Goal: Task Accomplishment & Management: Complete application form

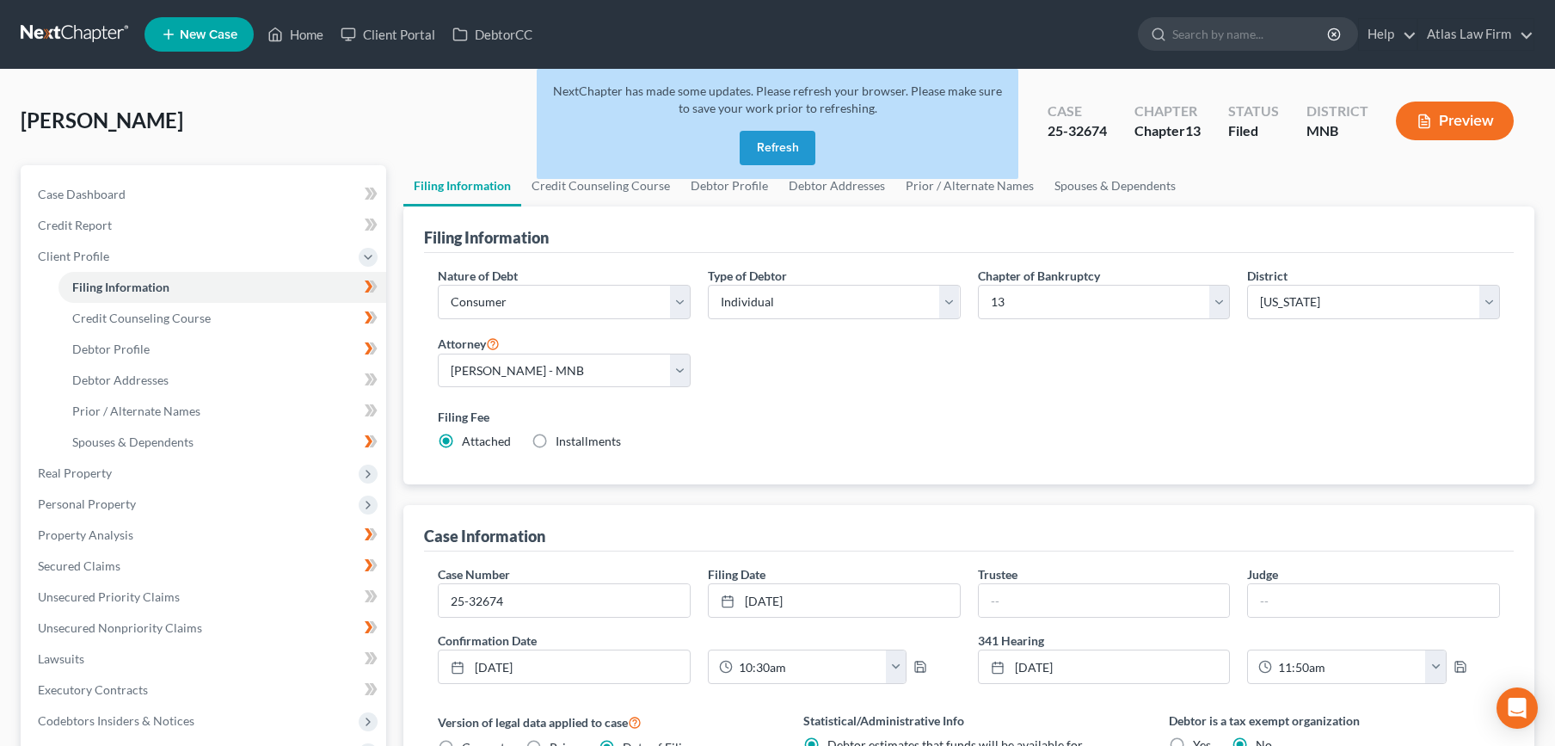
select select "1"
select select "0"
select select "3"
select select "42"
select select "0"
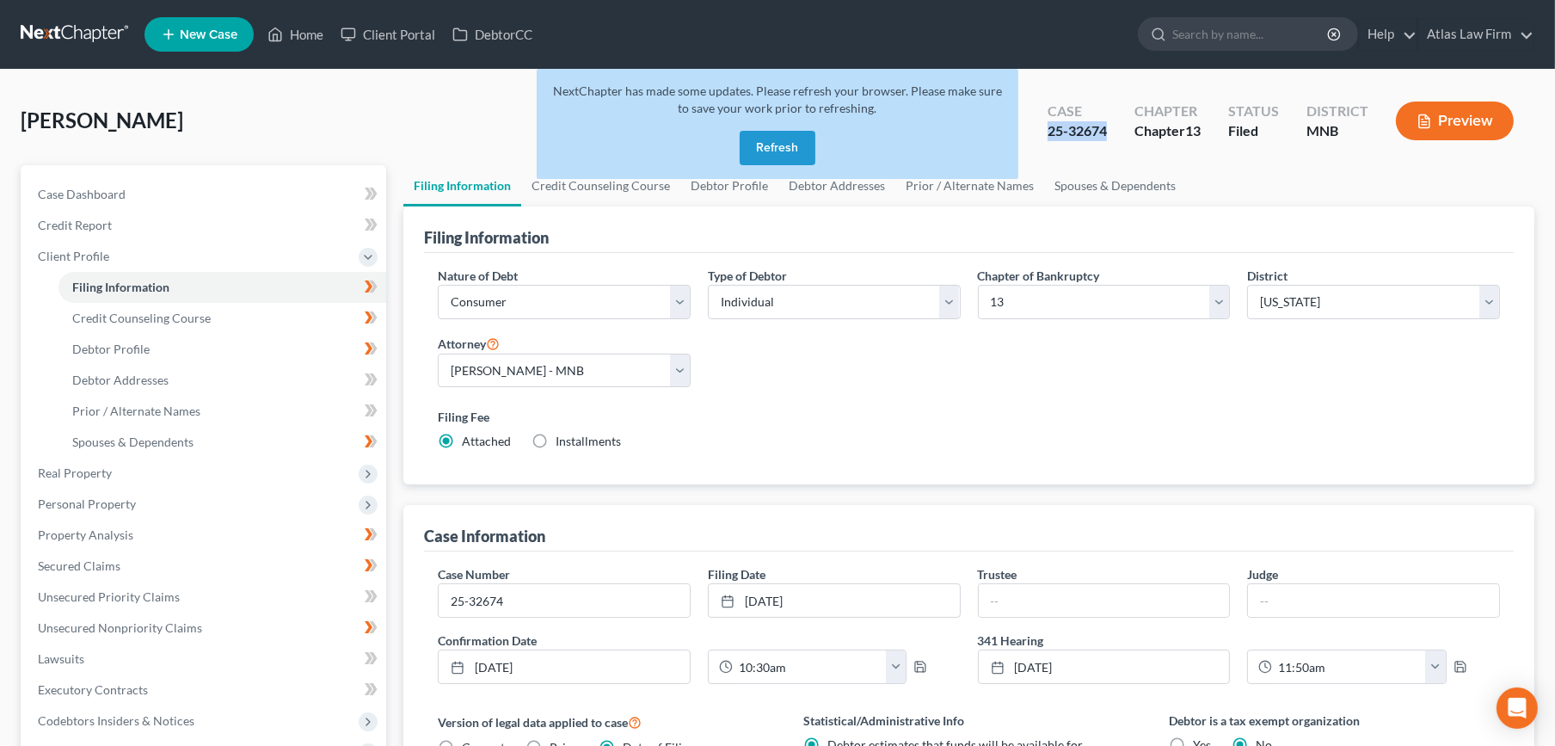
click at [787, 155] on button "Refresh" at bounding box center [777, 148] width 76 height 34
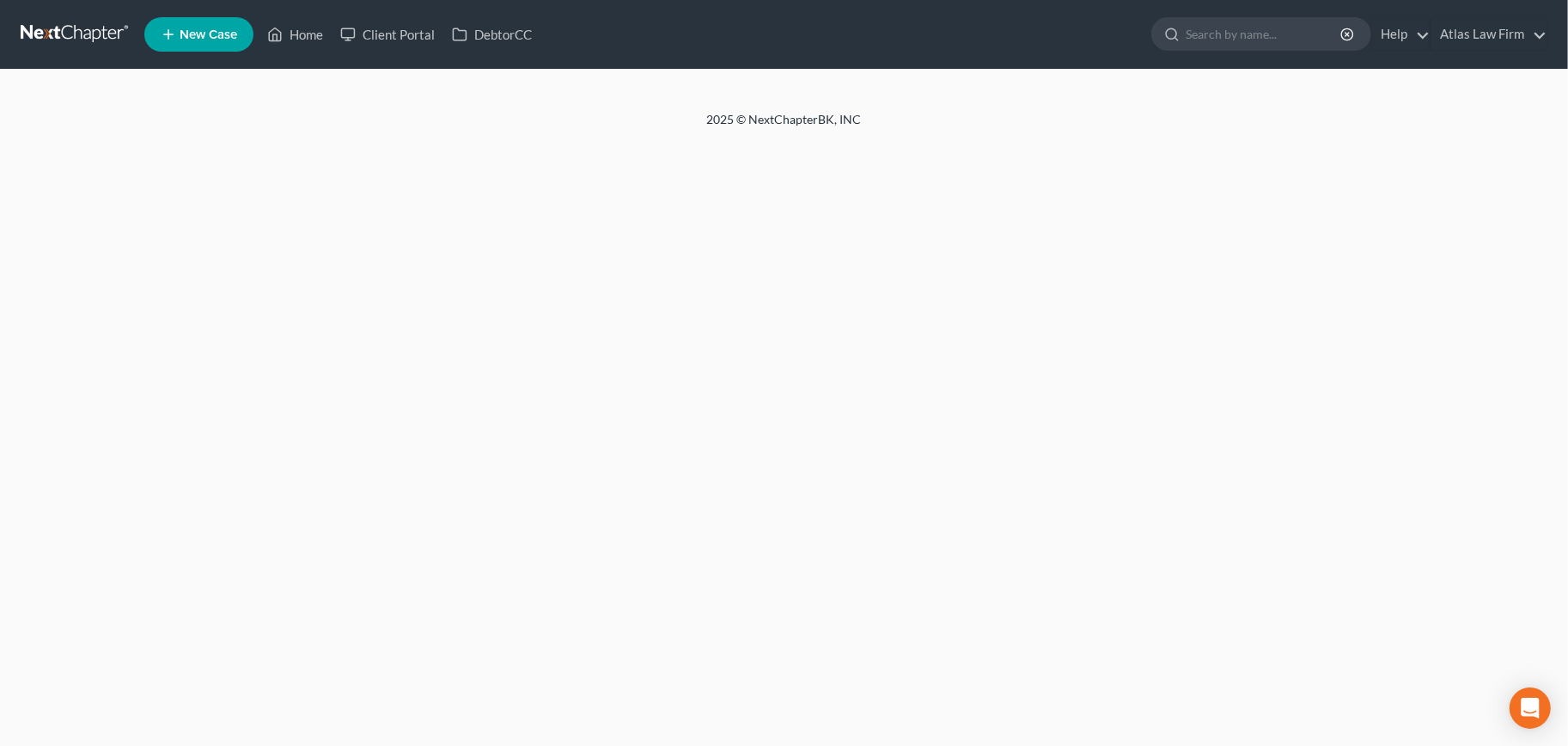
select select "1"
select select "0"
select select "3"
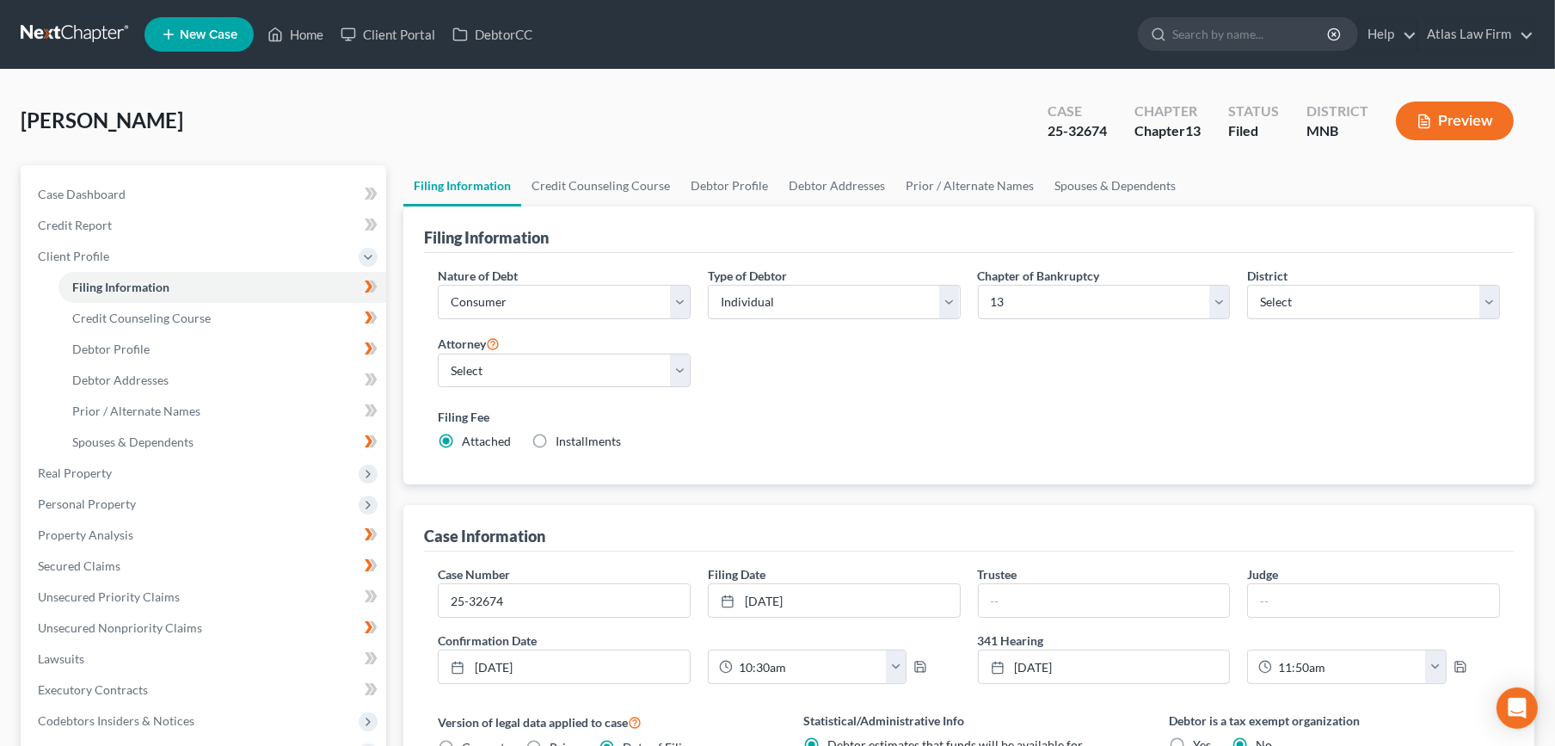
click at [89, 38] on link at bounding box center [76, 34] width 110 height 31
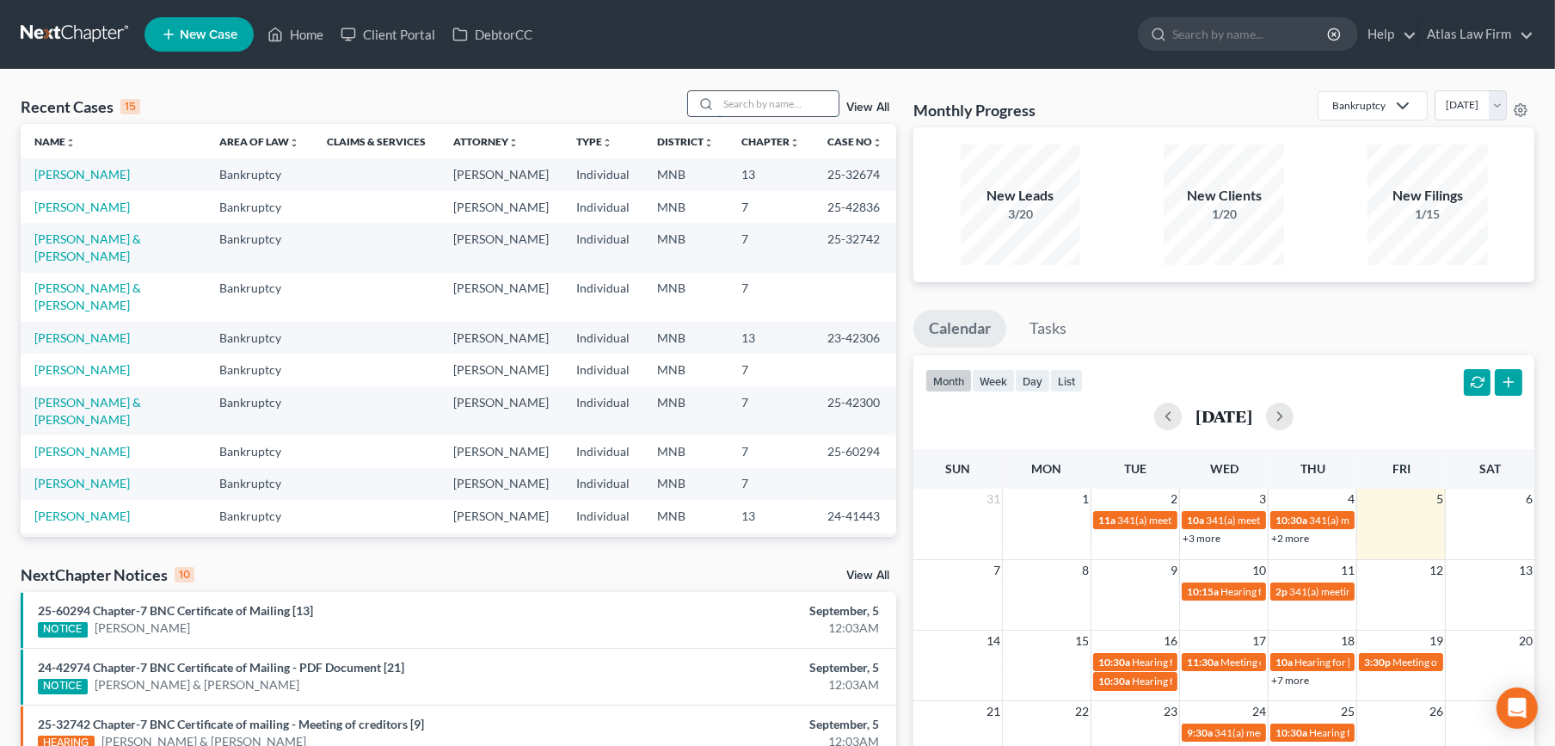
click at [756, 99] on input "search" at bounding box center [778, 103] width 120 height 25
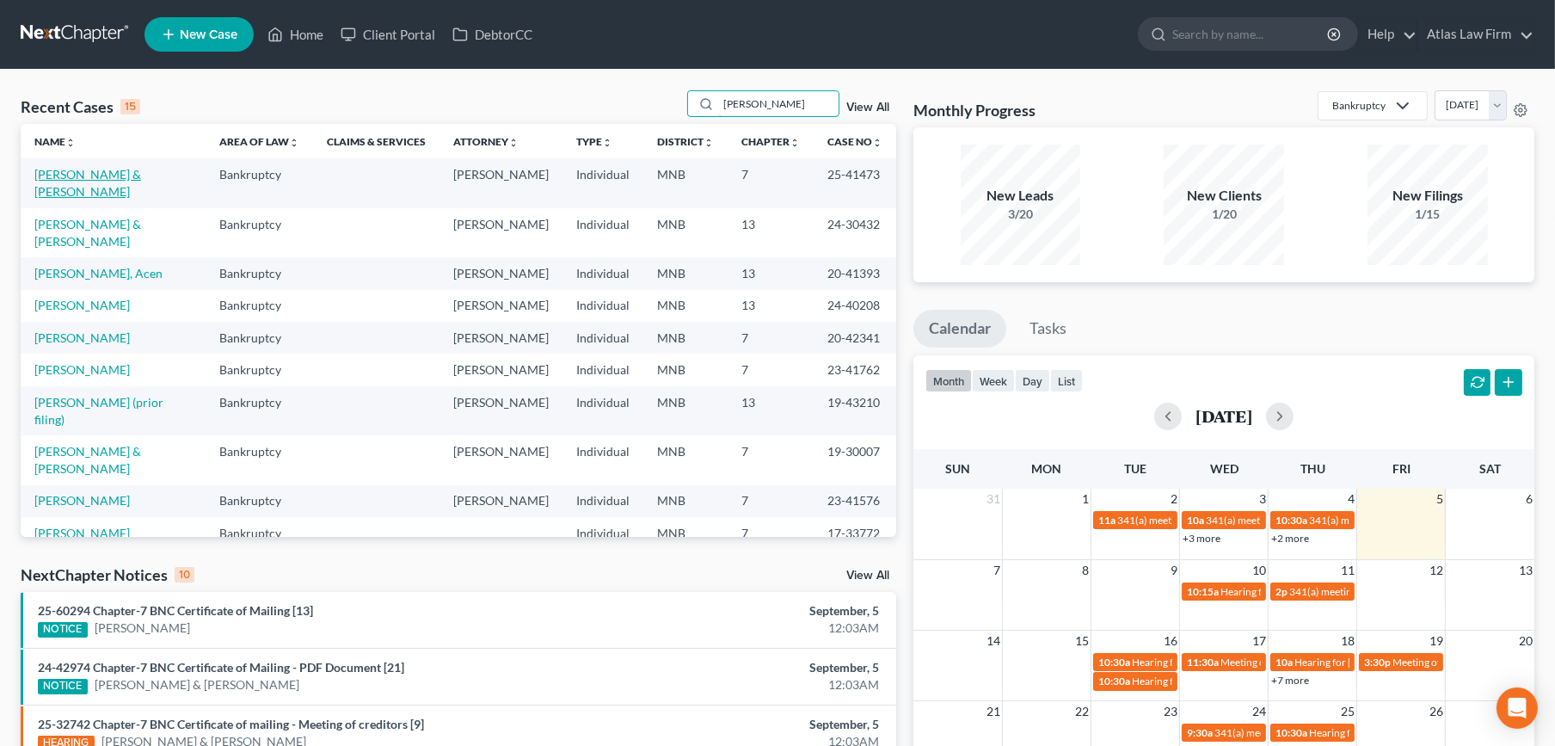
type input "daniel"
click at [139, 173] on link "Daniel, Brian & Courtney" at bounding box center [87, 183] width 107 height 32
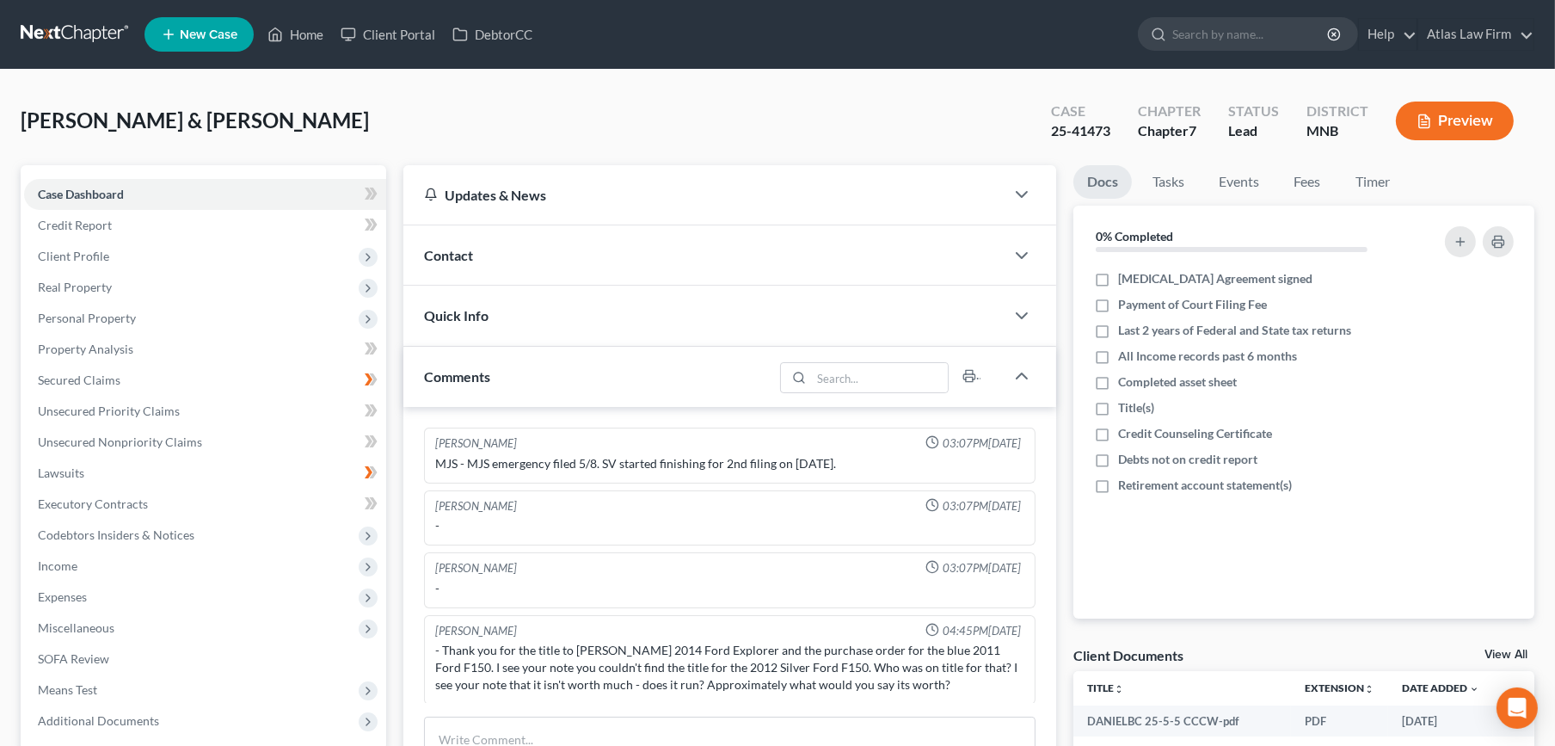
scroll to position [268, 0]
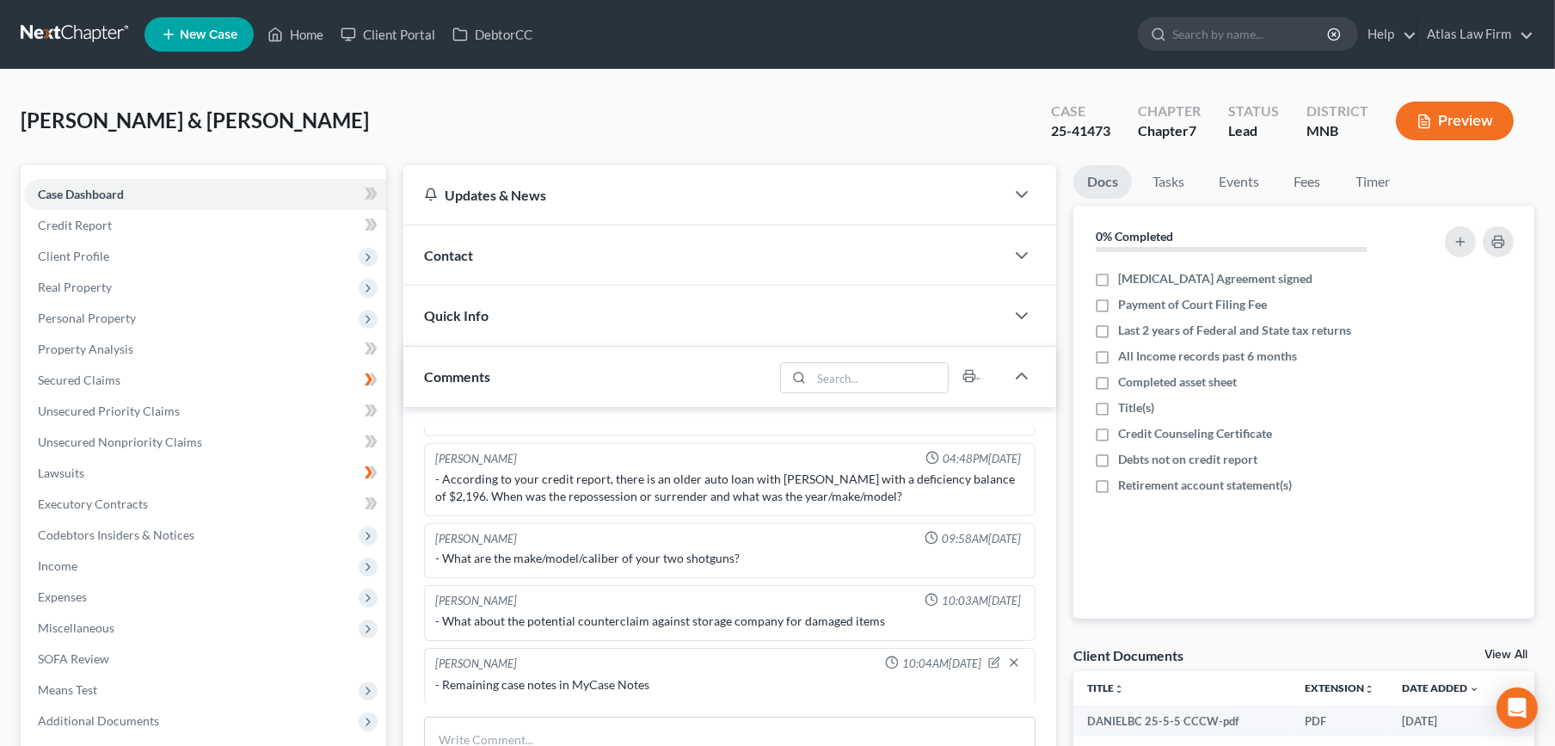
click at [1417, 129] on button "Preview" at bounding box center [1455, 120] width 118 height 39
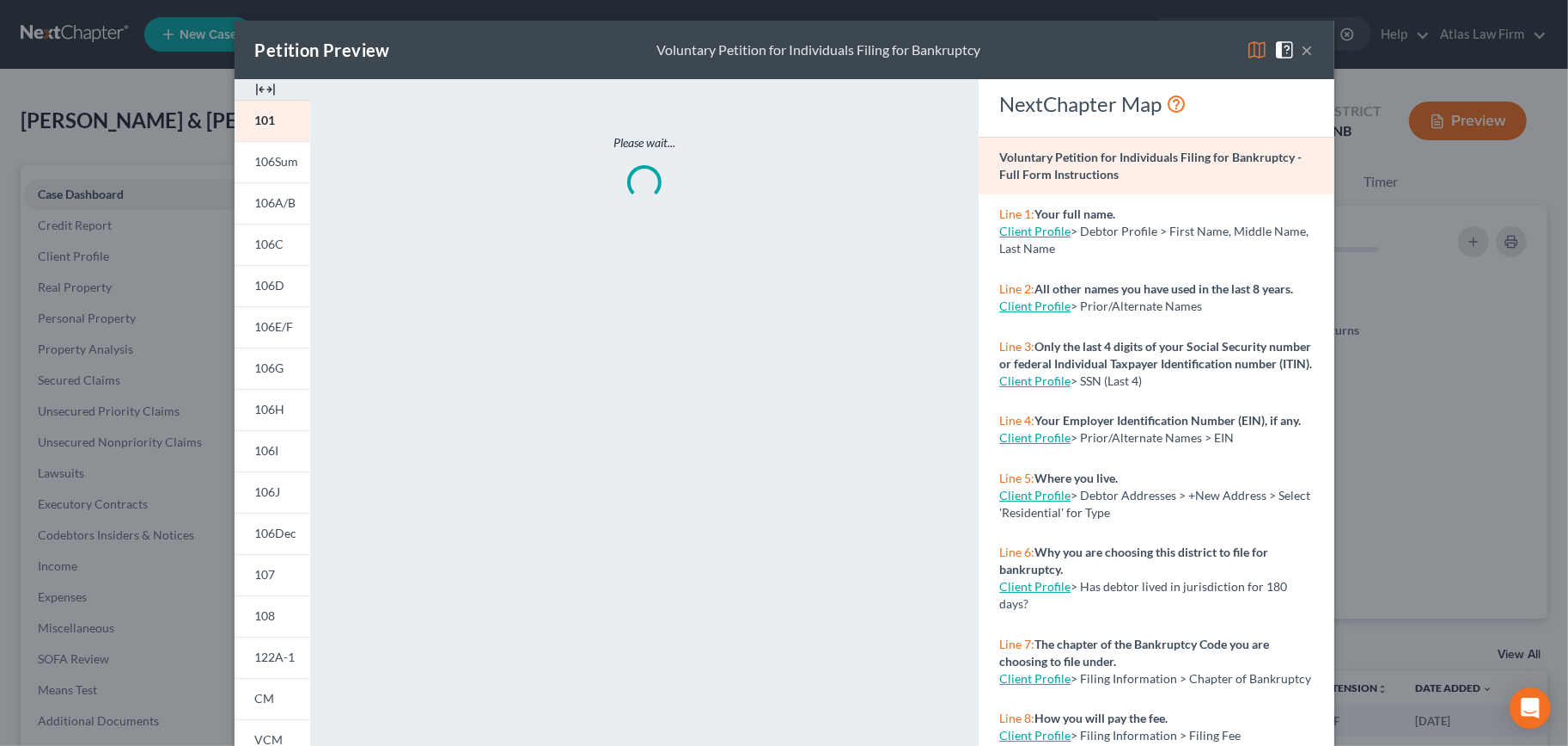
click at [1247, 54] on img at bounding box center [1257, 50] width 21 height 21
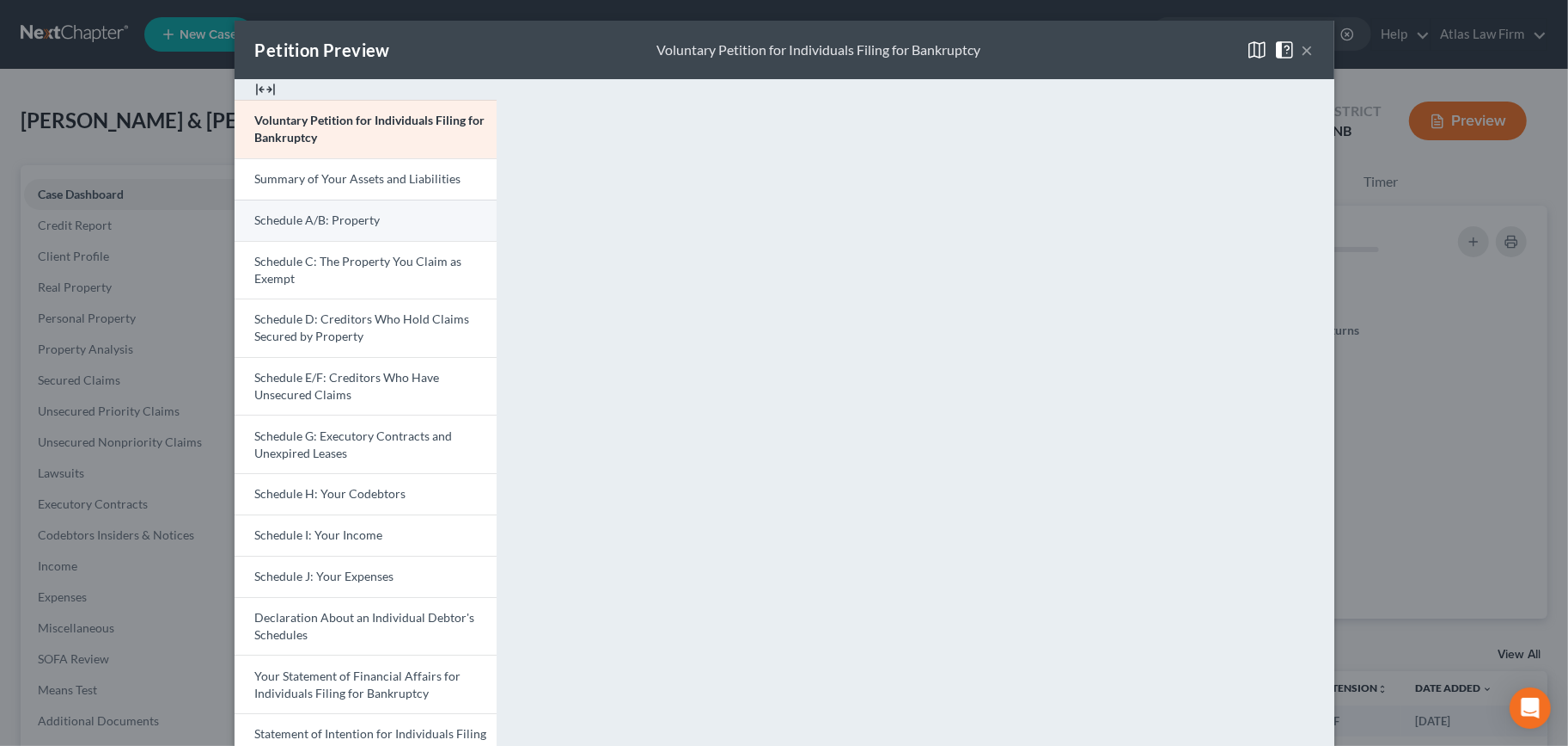
click at [414, 215] on link "Schedule A/B: Property" at bounding box center [366, 219] width 262 height 41
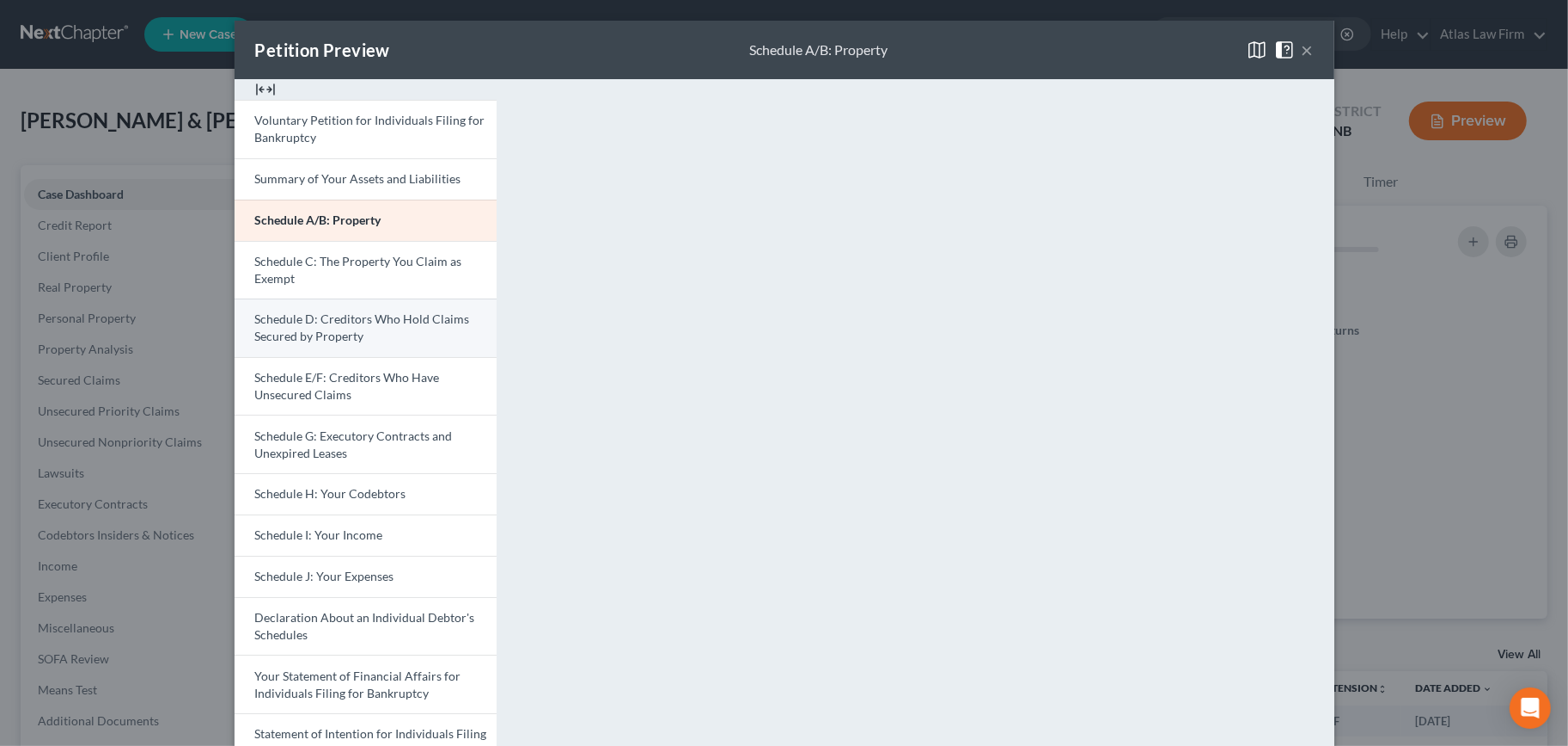
click at [385, 320] on span "Schedule D: Creditors Who Hold Claims Secured by Property" at bounding box center [362, 327] width 215 height 32
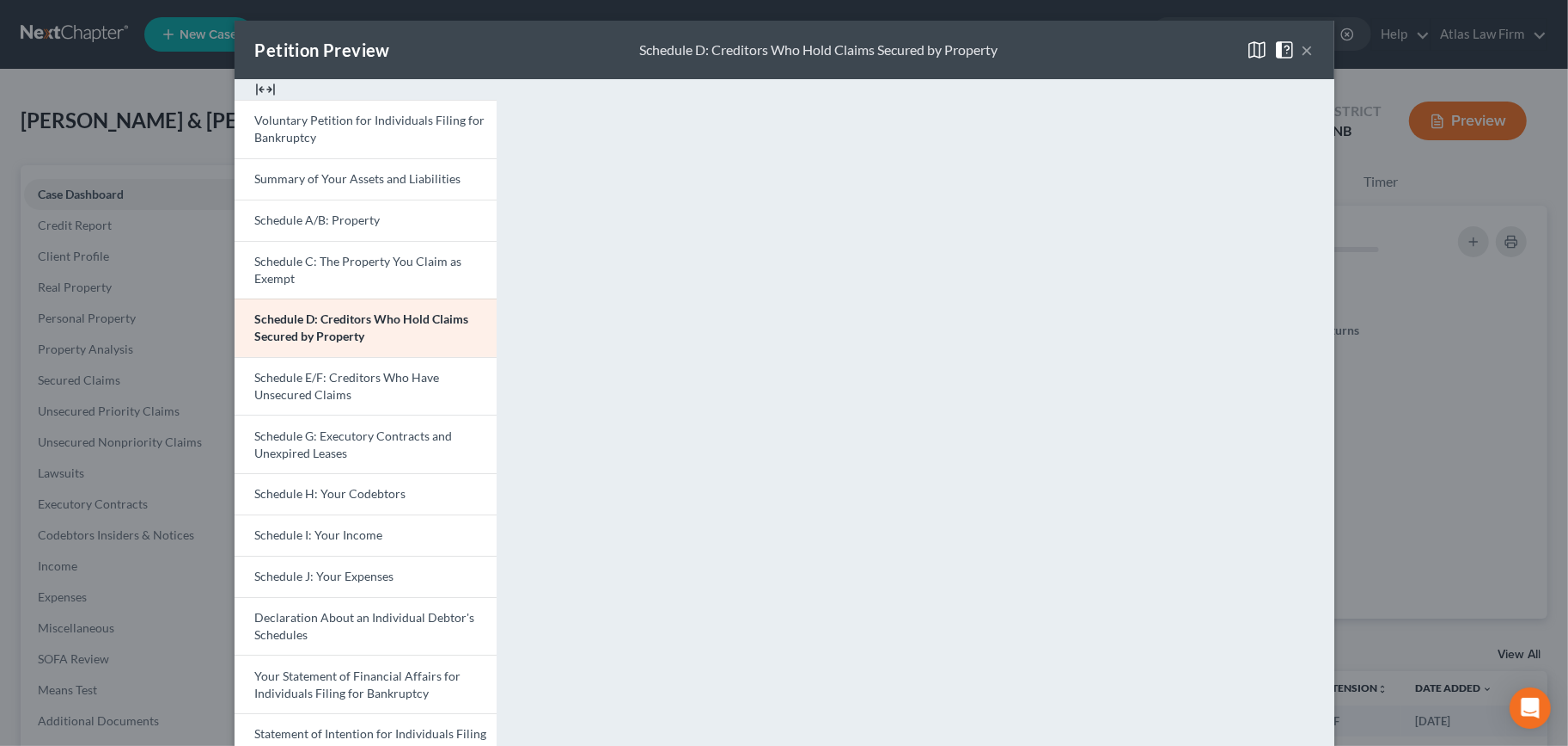
drag, startPoint x: 1296, startPoint y: 49, endPoint x: 1283, endPoint y: 58, distance: 15.8
click at [1302, 49] on button "×" at bounding box center [1308, 50] width 12 height 21
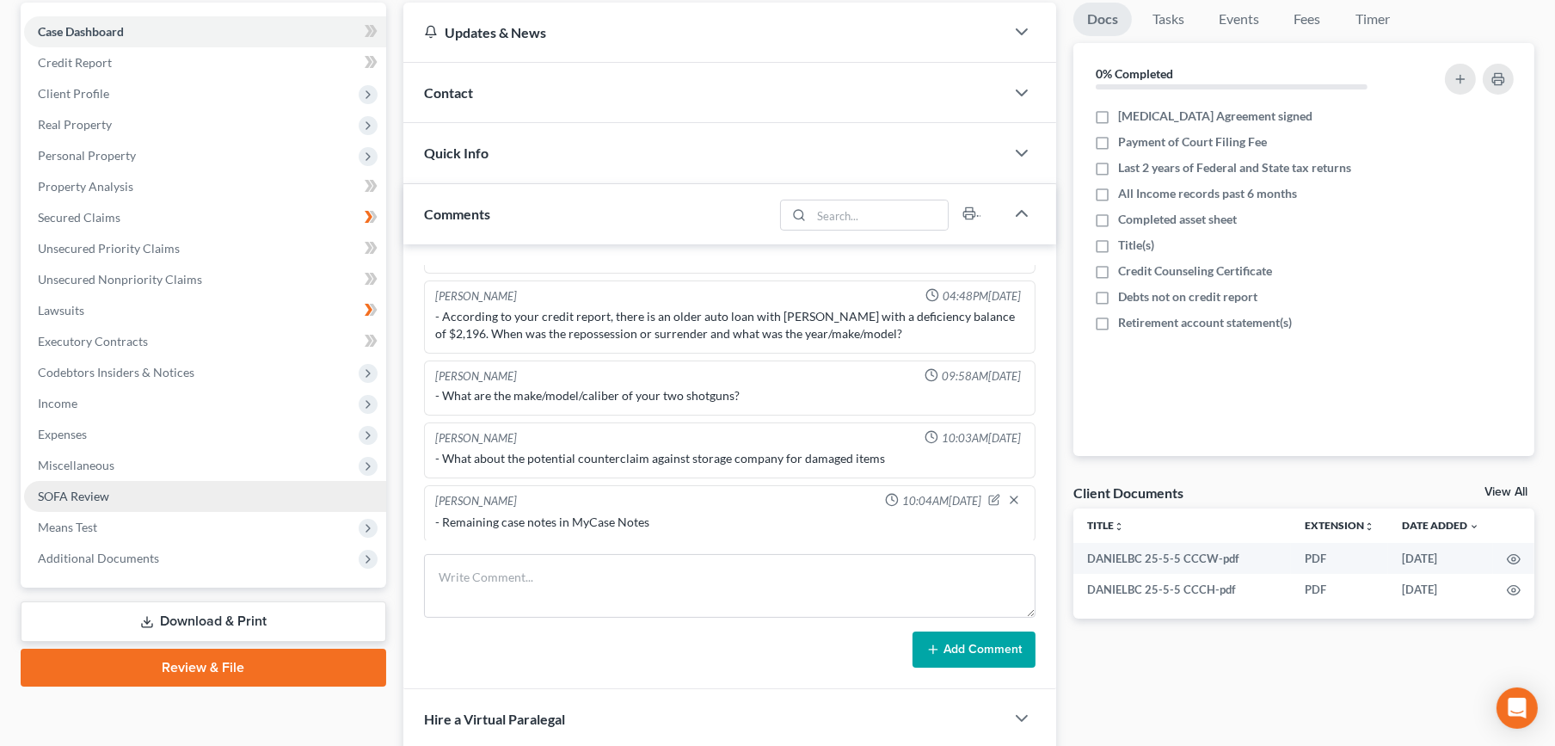
scroll to position [286, 0]
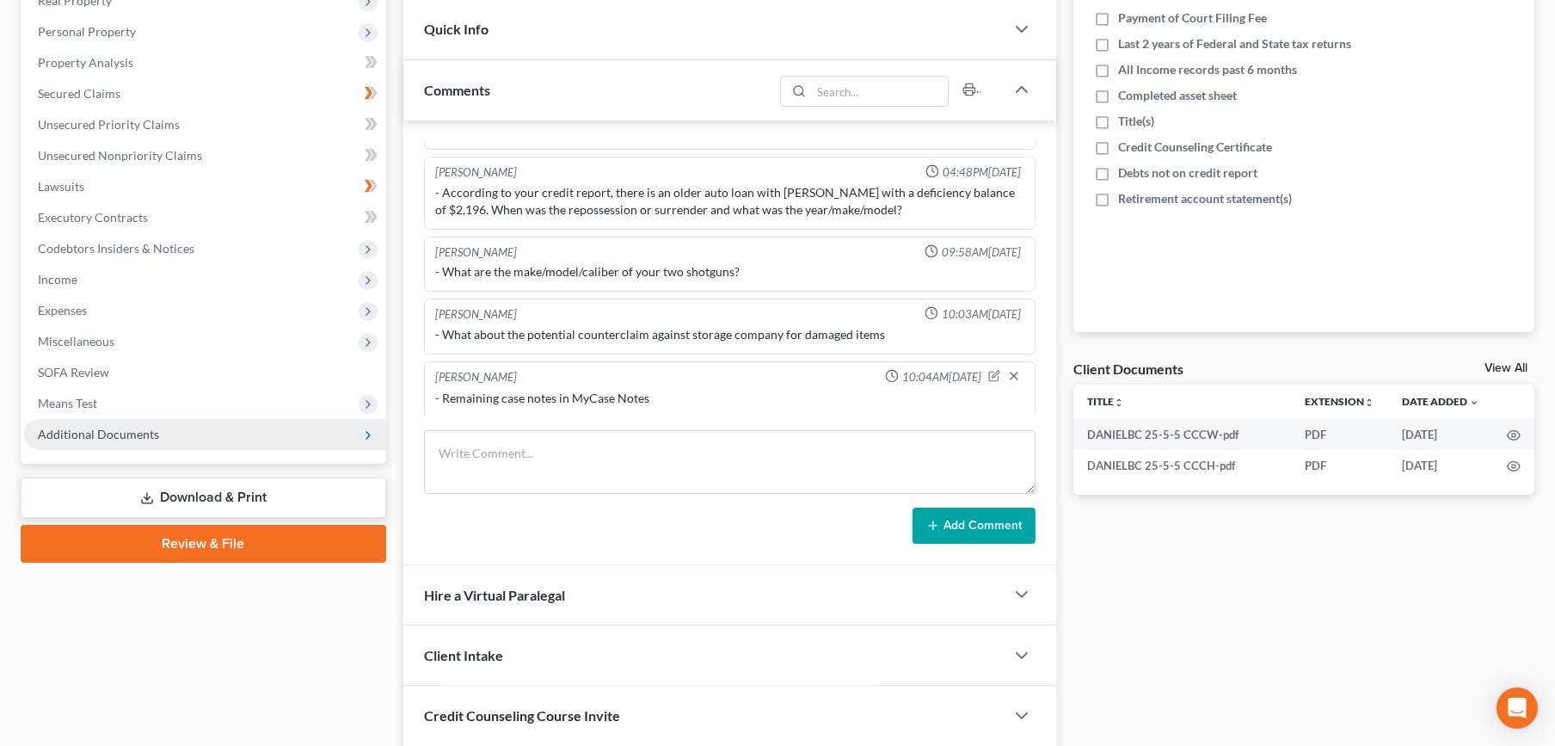
click at [136, 433] on span "Additional Documents" at bounding box center [98, 434] width 121 height 15
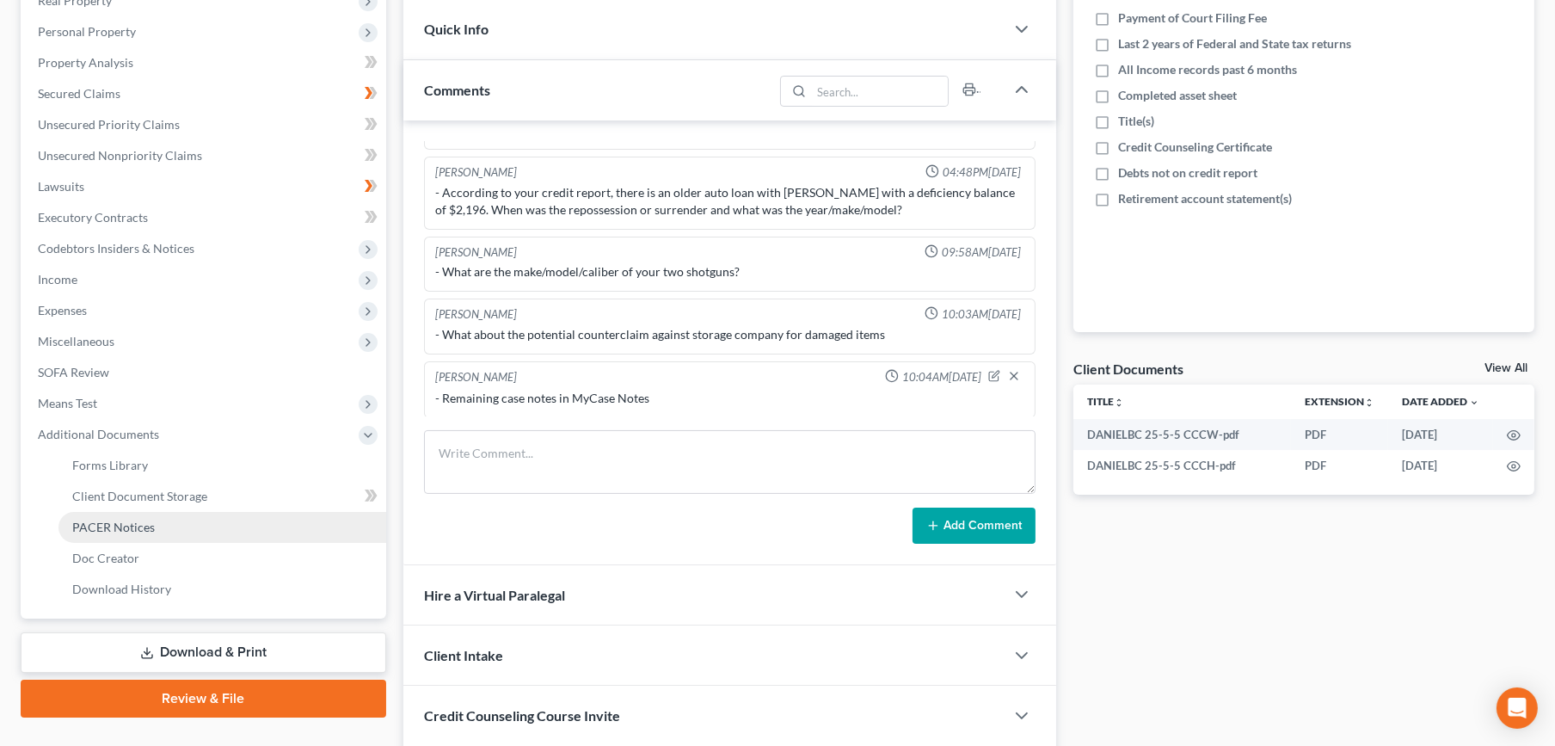
click at [126, 519] on span "PACER Notices" at bounding box center [113, 526] width 83 height 15
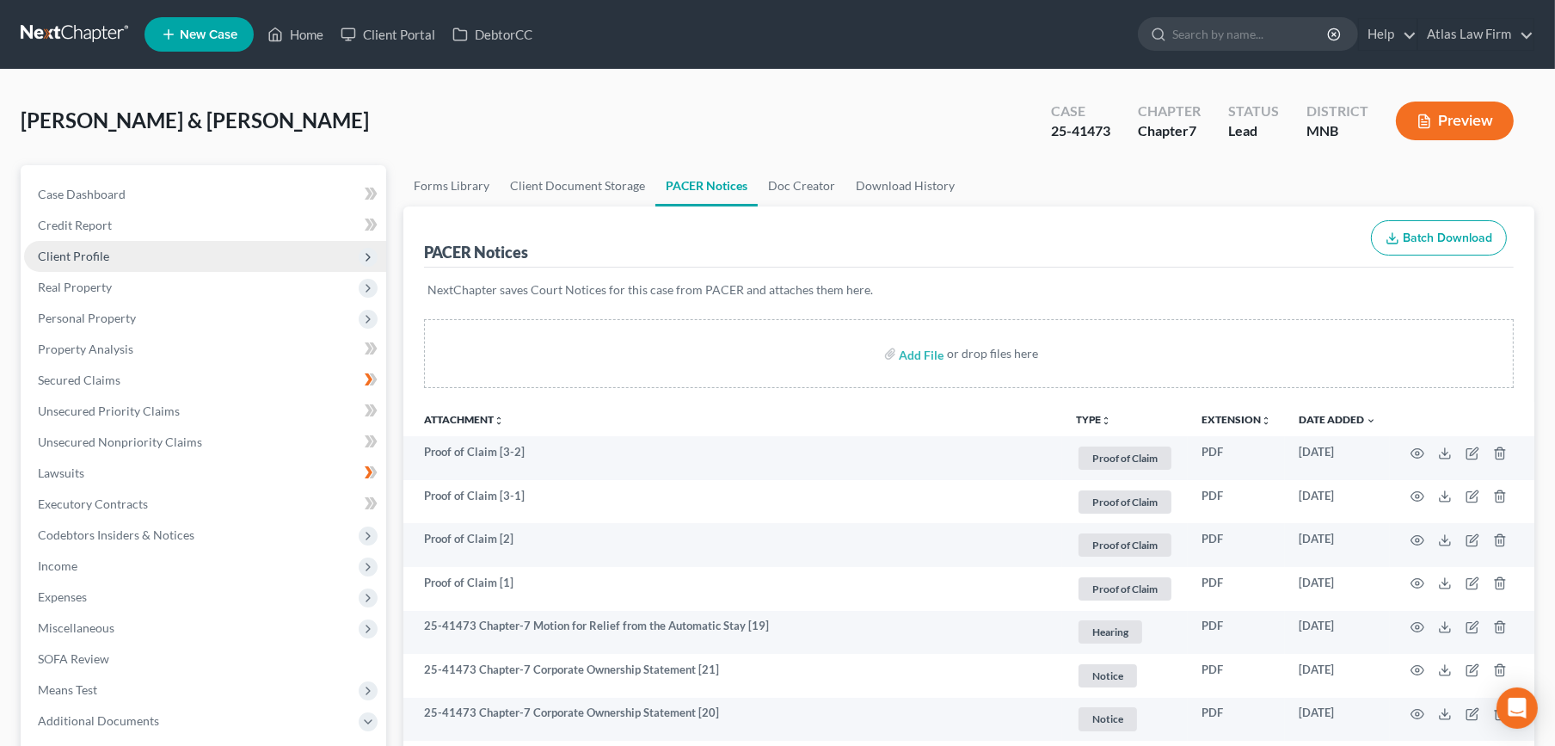
click at [136, 249] on span "Client Profile" at bounding box center [205, 256] width 362 height 31
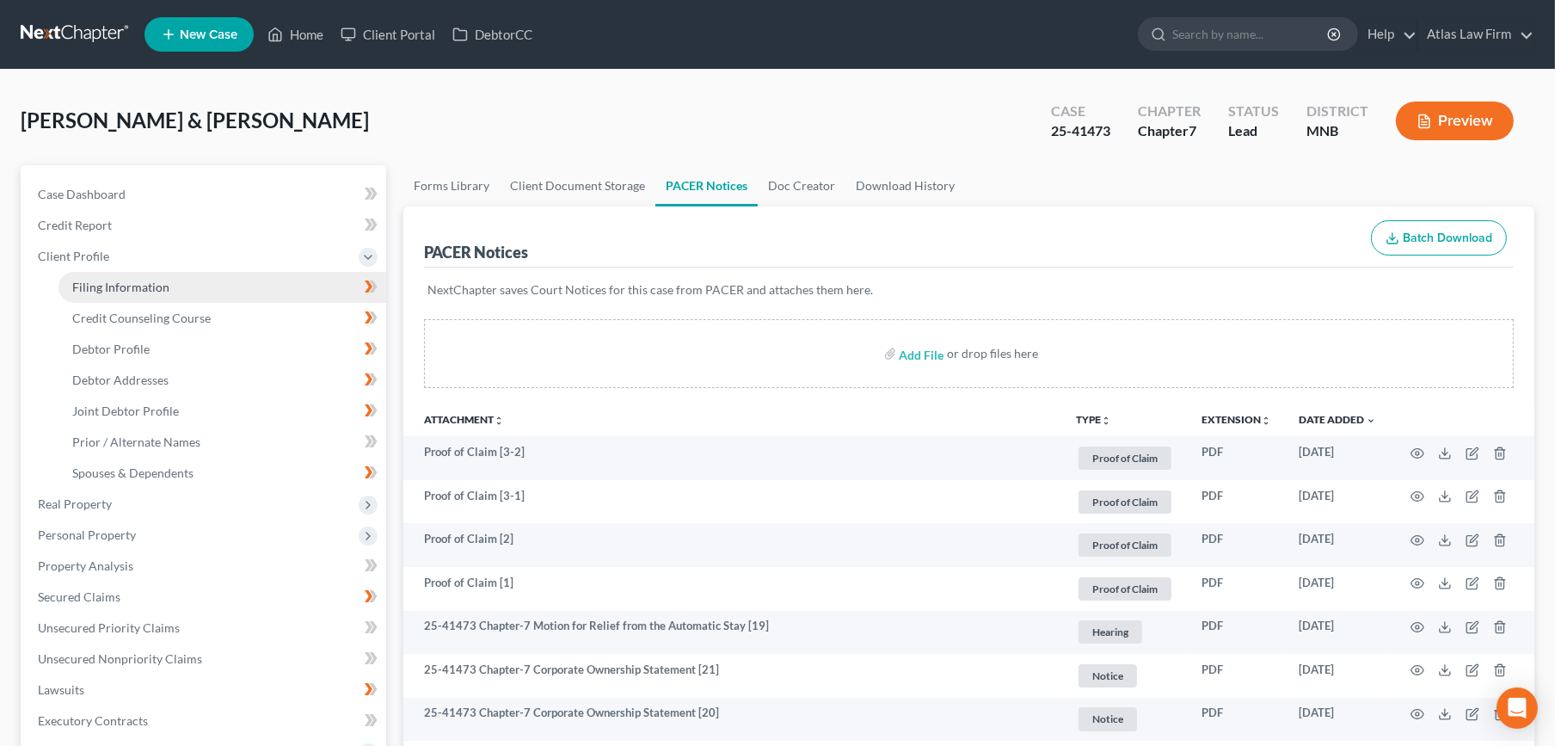
click at [135, 277] on link "Filing Information" at bounding box center [222, 287] width 328 height 31
select select "1"
select select "0"
select select "24"
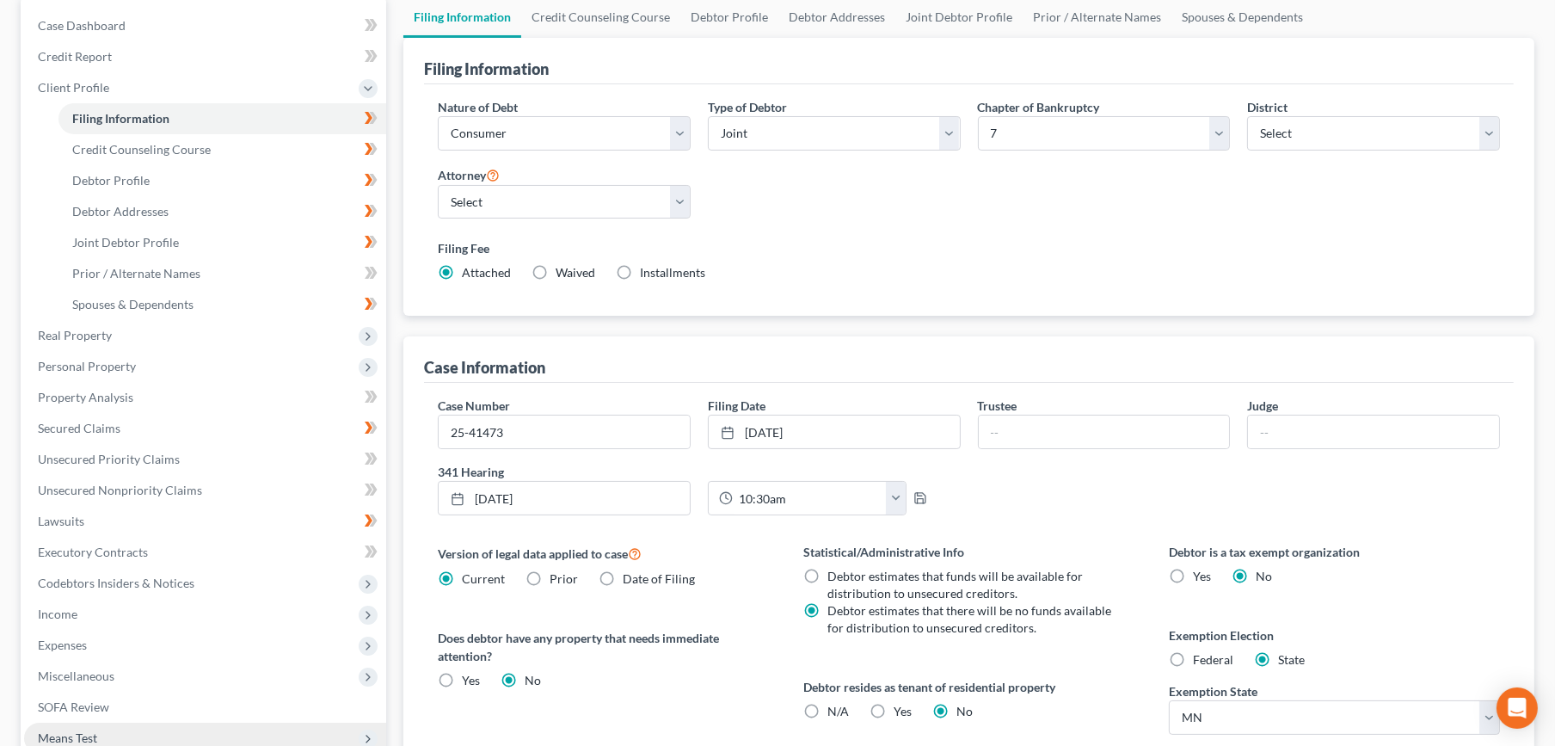
scroll to position [382, 0]
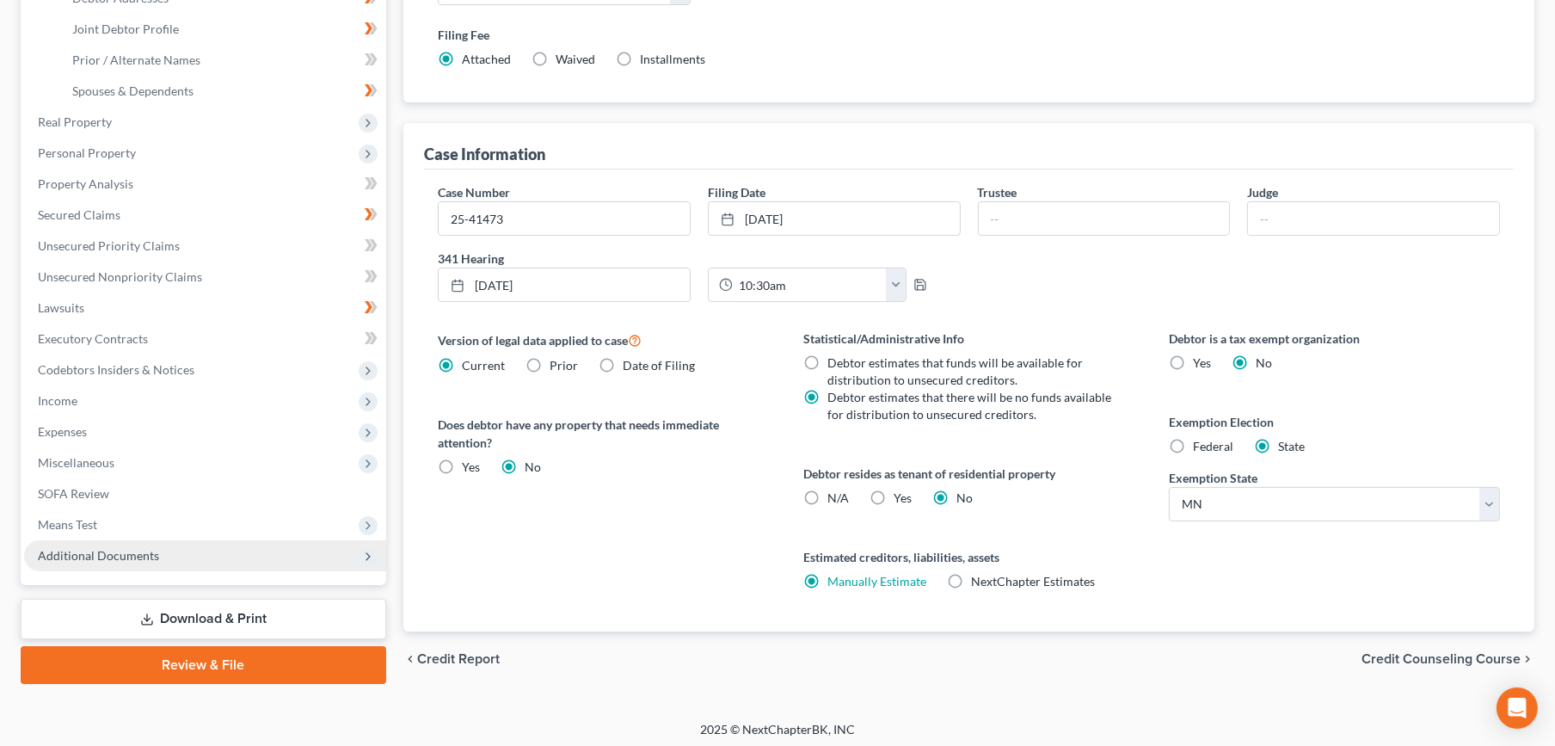
click at [130, 559] on span "Additional Documents" at bounding box center [98, 555] width 121 height 15
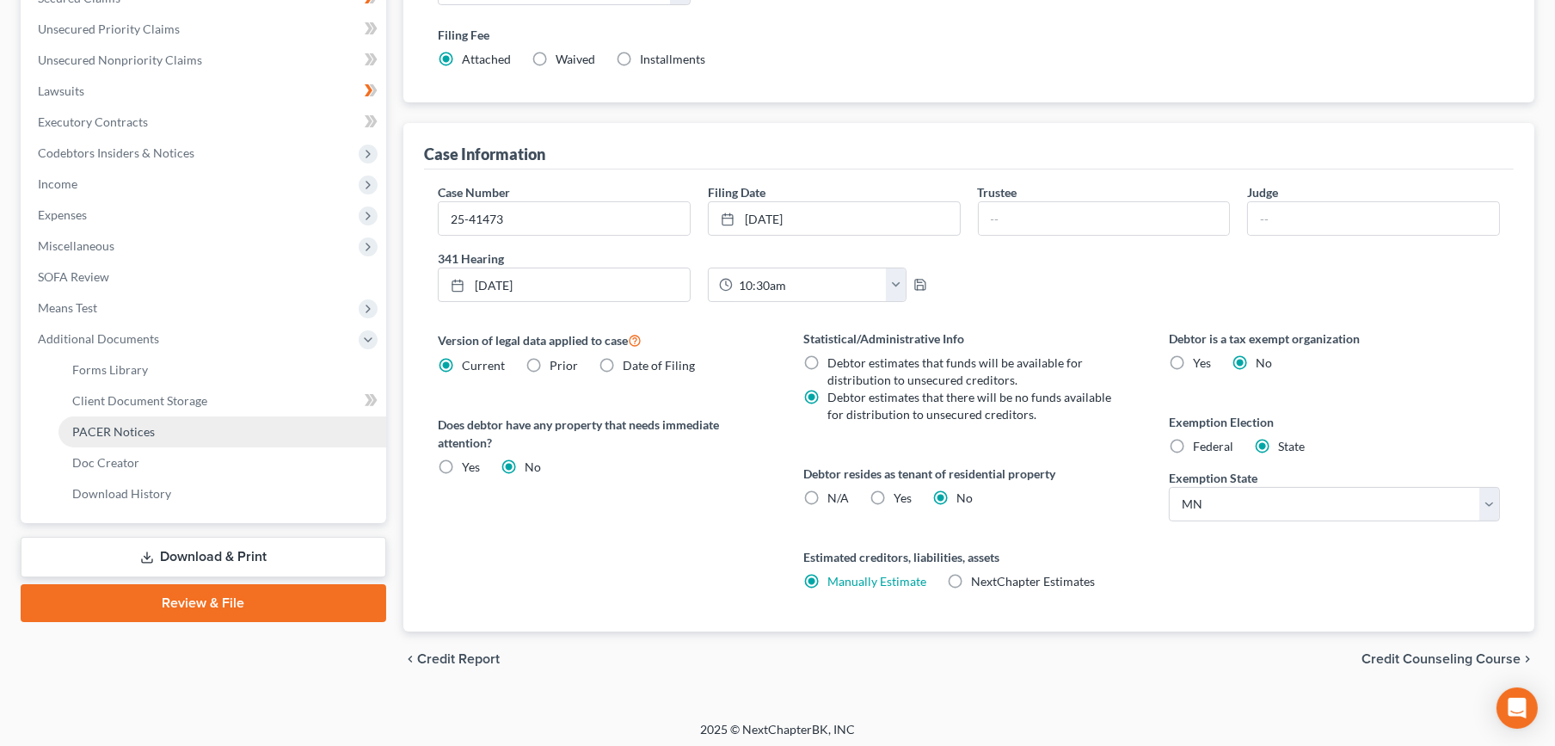
click at [181, 422] on link "PACER Notices" at bounding box center [222, 431] width 328 height 31
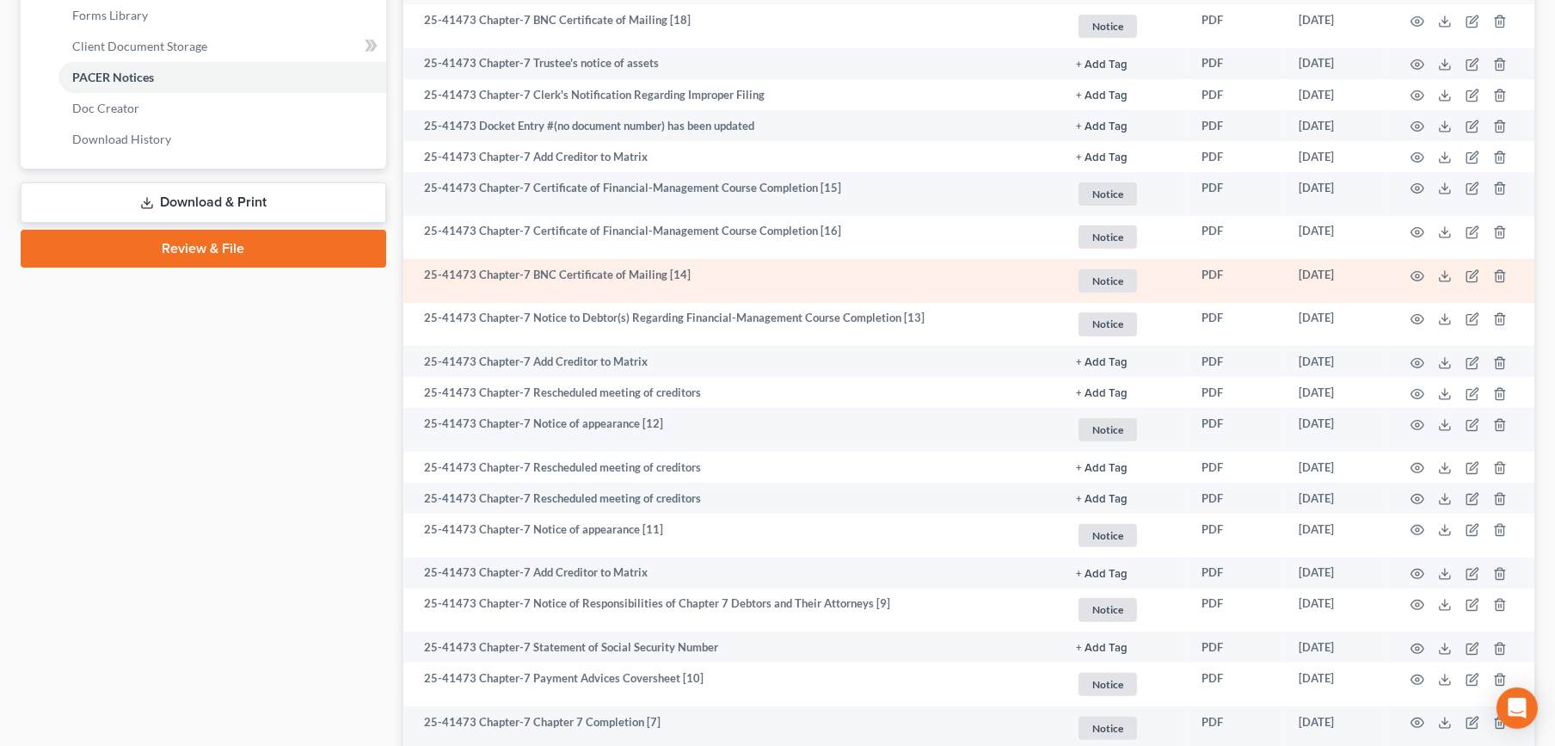
scroll to position [689, 0]
